Goal: Complete application form

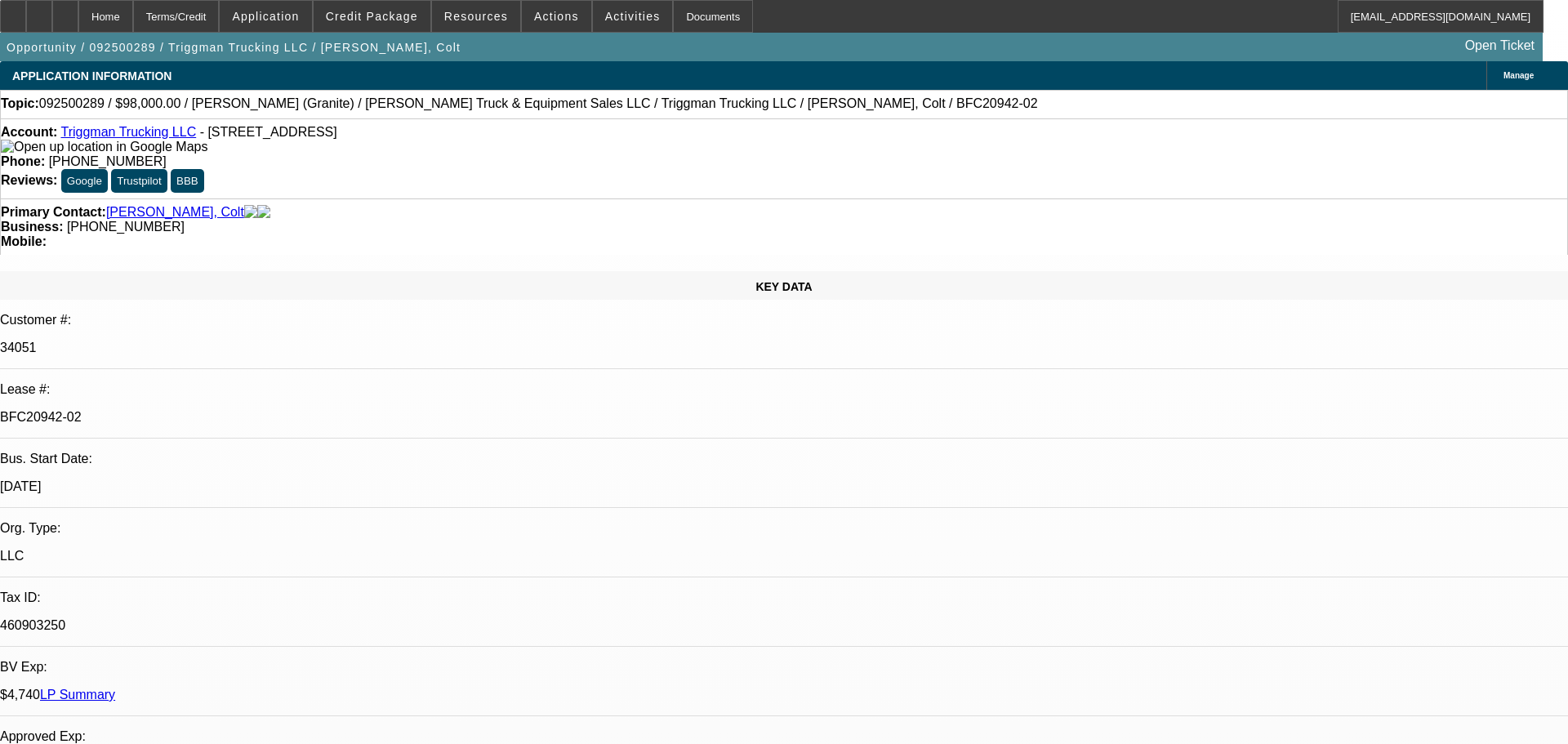
select select "0"
select select "2"
select select "0"
select select "6"
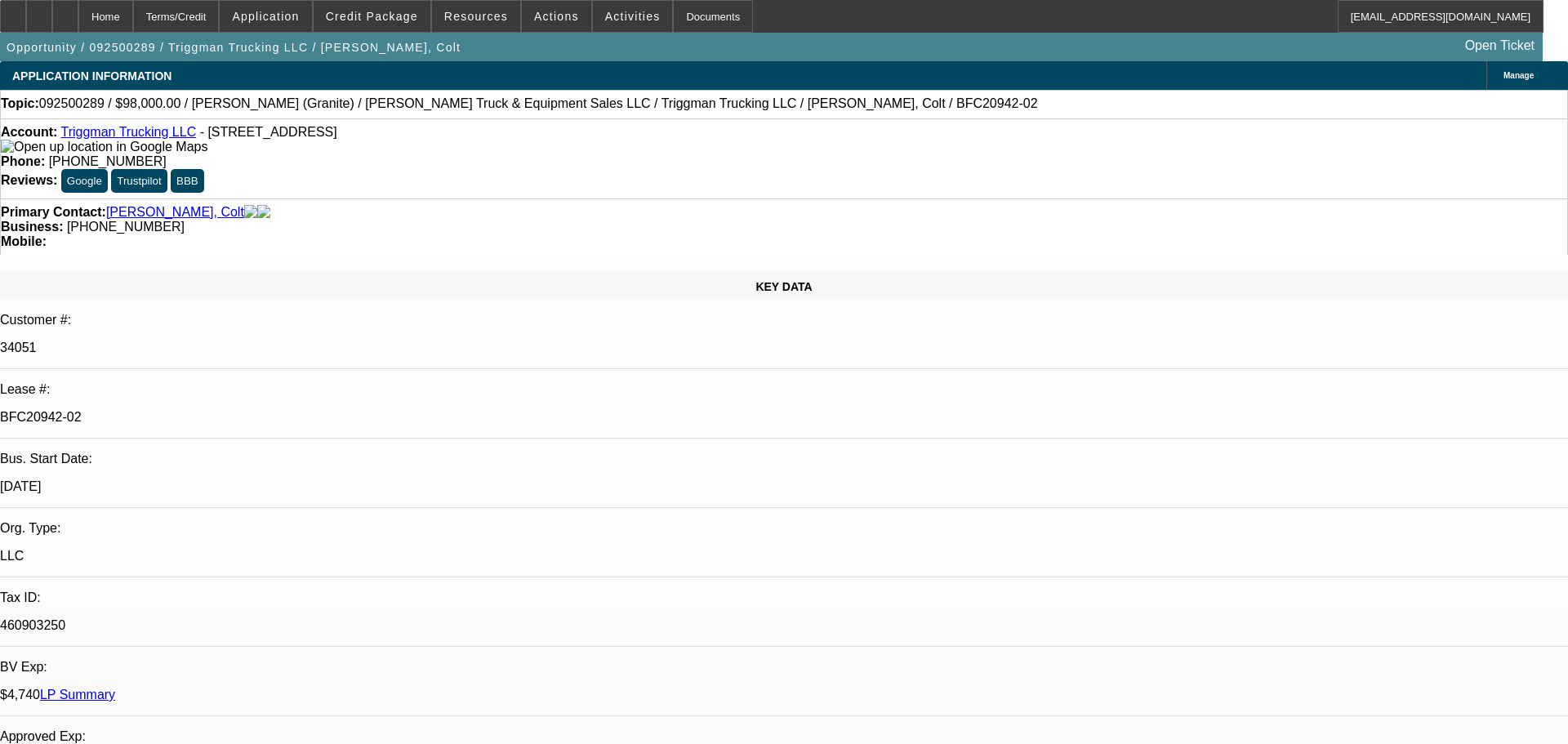
select select "0"
select select "2"
select select "0"
select select "6"
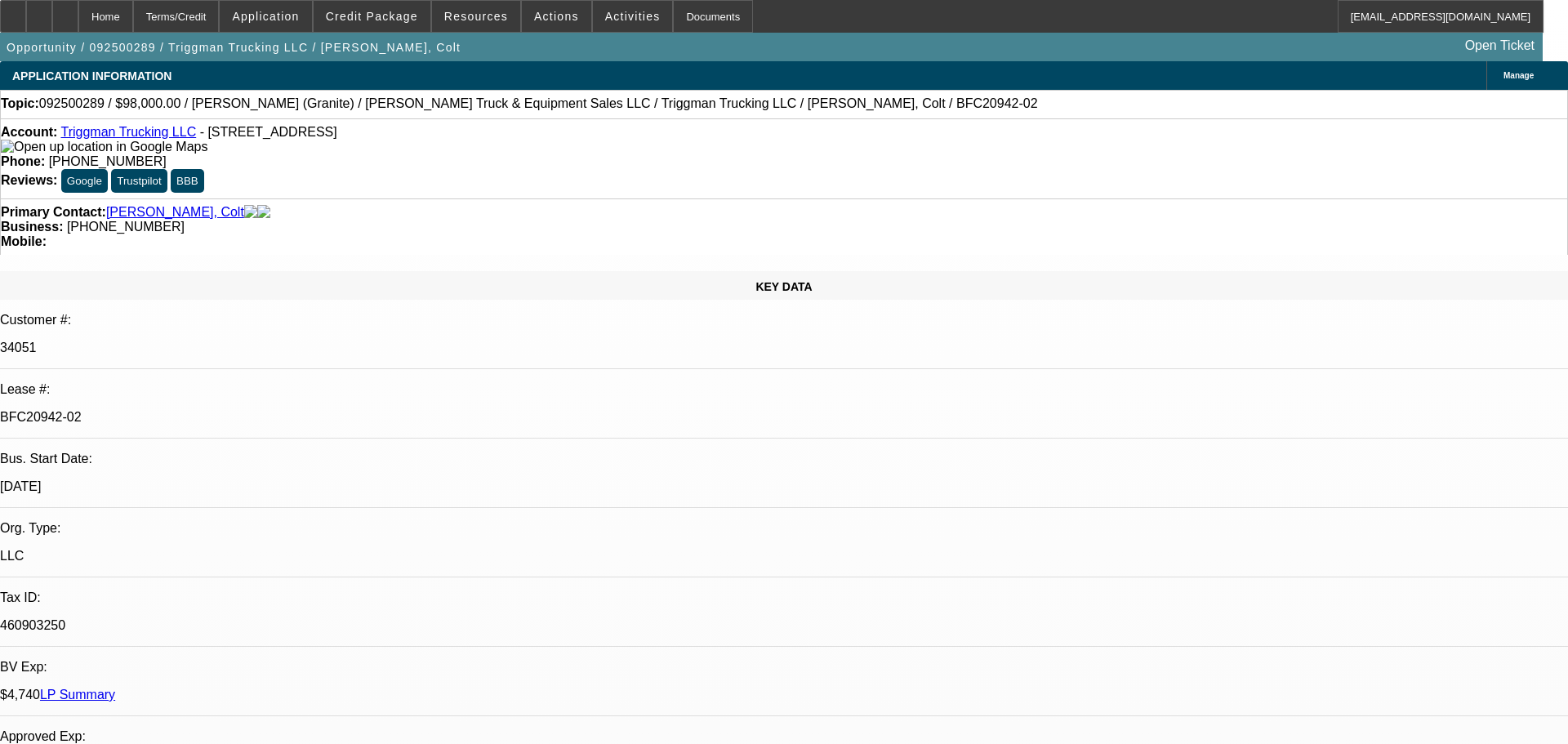
select select "0"
select select "2"
select select "0"
select select "6"
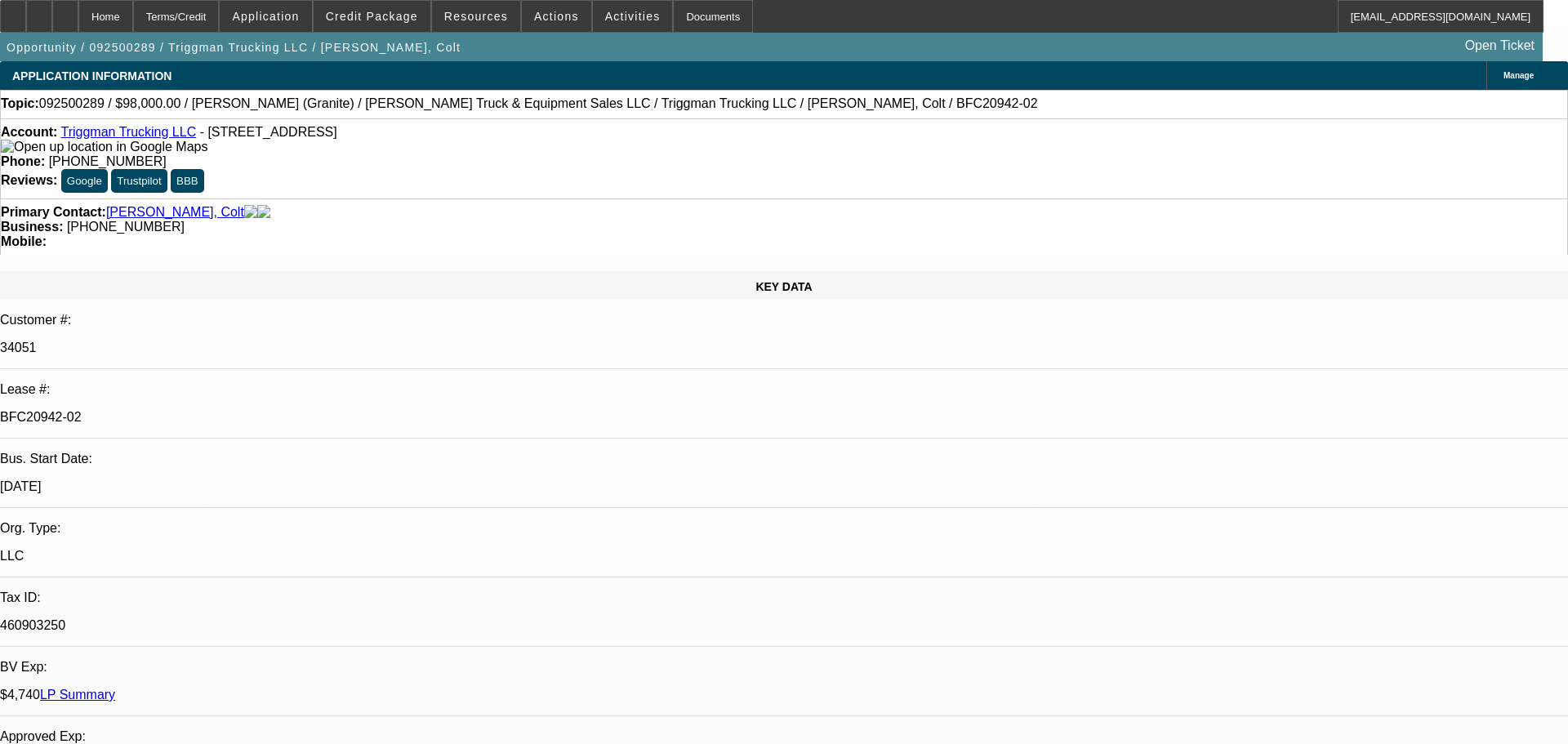
select select "0"
select select "2"
select select "0"
select select "6"
